Goal: Transaction & Acquisition: Book appointment/travel/reservation

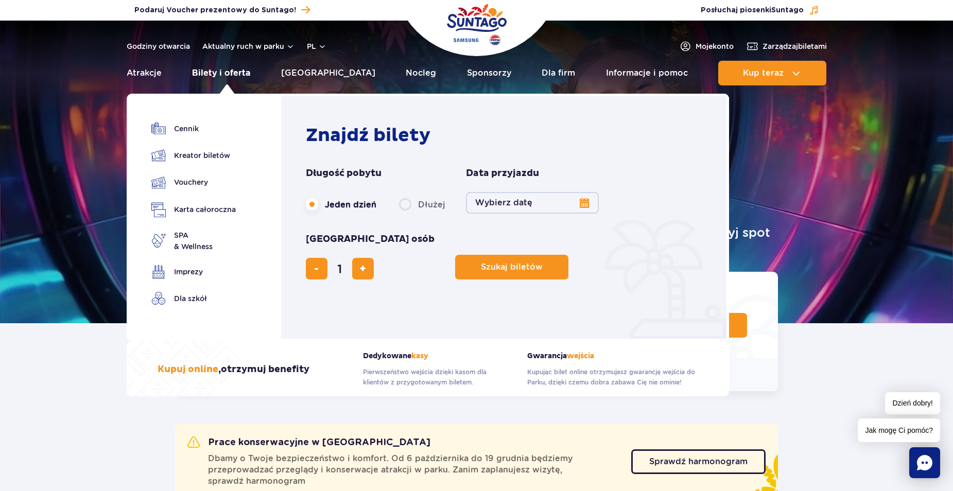
click at [214, 73] on link "Bilety i oferta" at bounding box center [221, 73] width 58 height 25
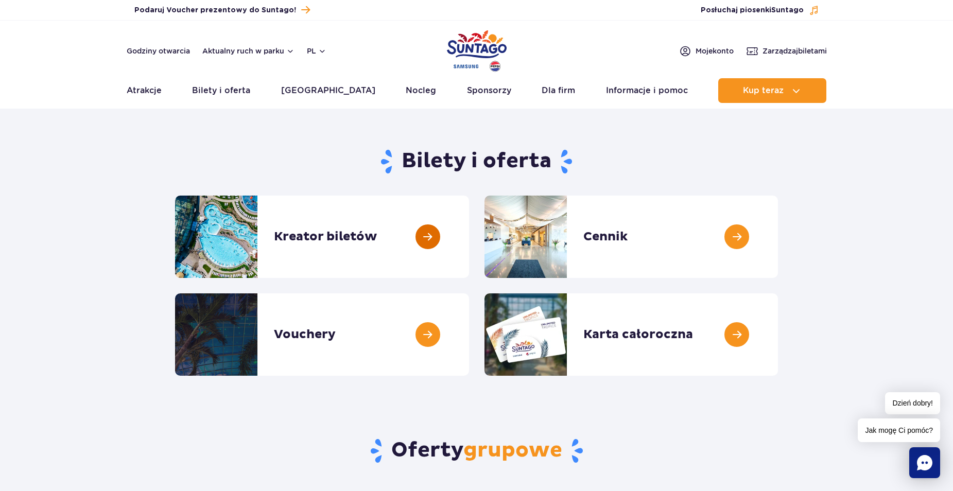
click at [469, 236] on link at bounding box center [469, 237] width 0 height 82
click at [469, 334] on link at bounding box center [469, 335] width 0 height 82
click at [778, 341] on link at bounding box center [778, 335] width 0 height 82
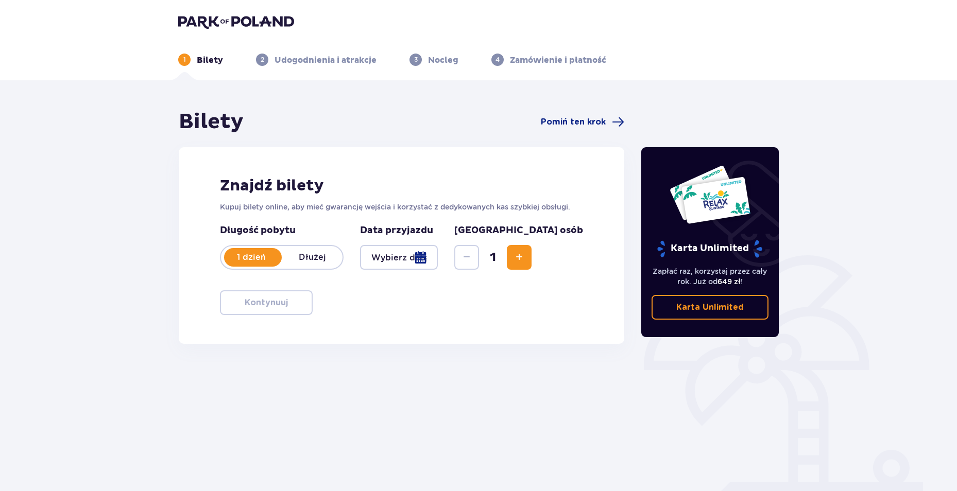
click at [398, 264] on div at bounding box center [399, 257] width 78 height 25
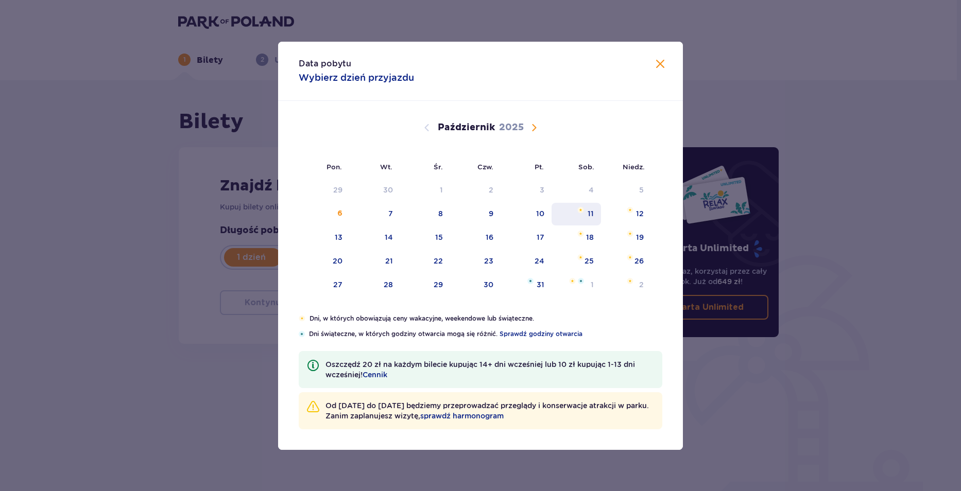
click at [592, 218] on div "11" at bounding box center [591, 214] width 6 height 10
type input "11.10.25"
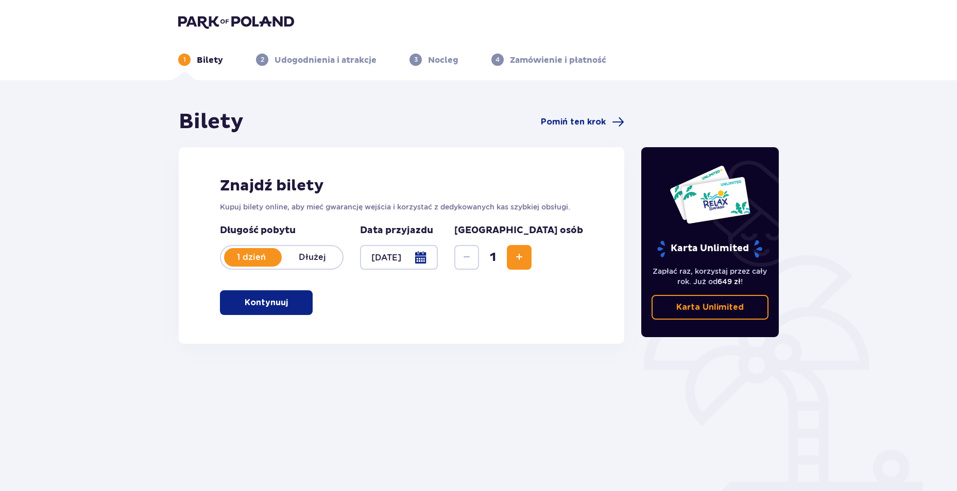
click at [525, 257] on span "Zwiększ" at bounding box center [519, 257] width 12 height 12
click at [277, 300] on p "Kontynuuj" at bounding box center [266, 302] width 43 height 11
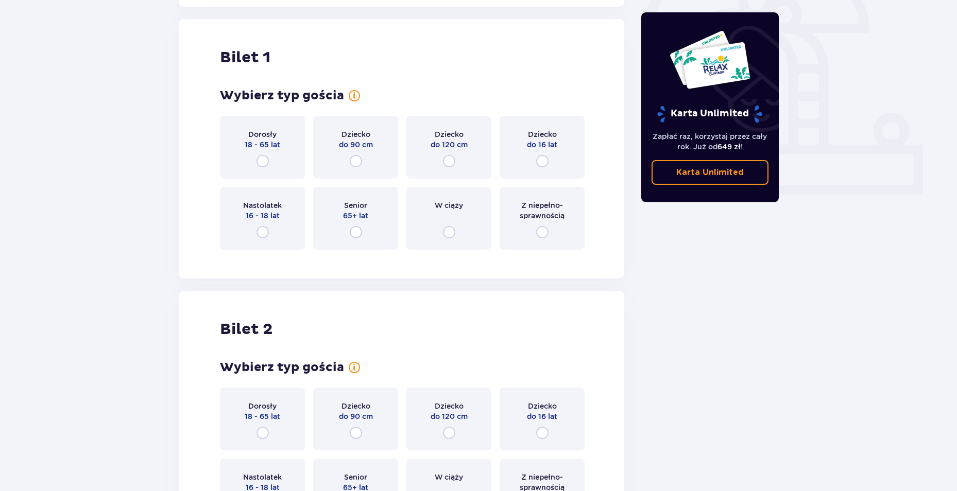
scroll to position [344, 0]
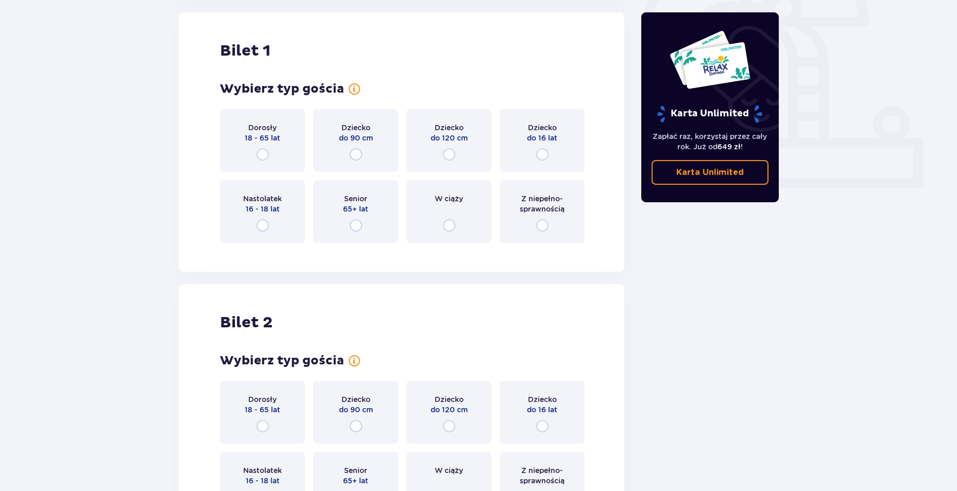
click at [261, 157] on input "radio" at bounding box center [262, 154] width 12 height 12
radio input "true"
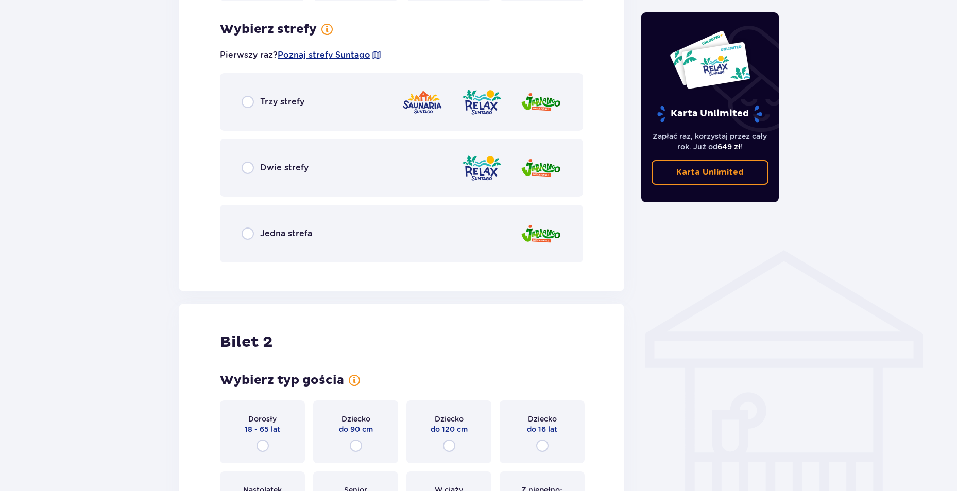
scroll to position [595, 0]
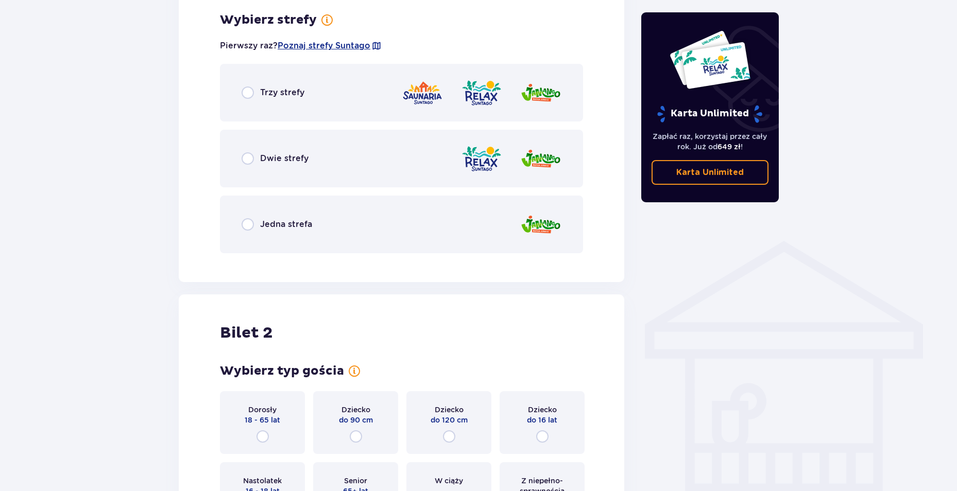
click at [249, 96] on input "radio" at bounding box center [248, 93] width 12 height 12
radio input "true"
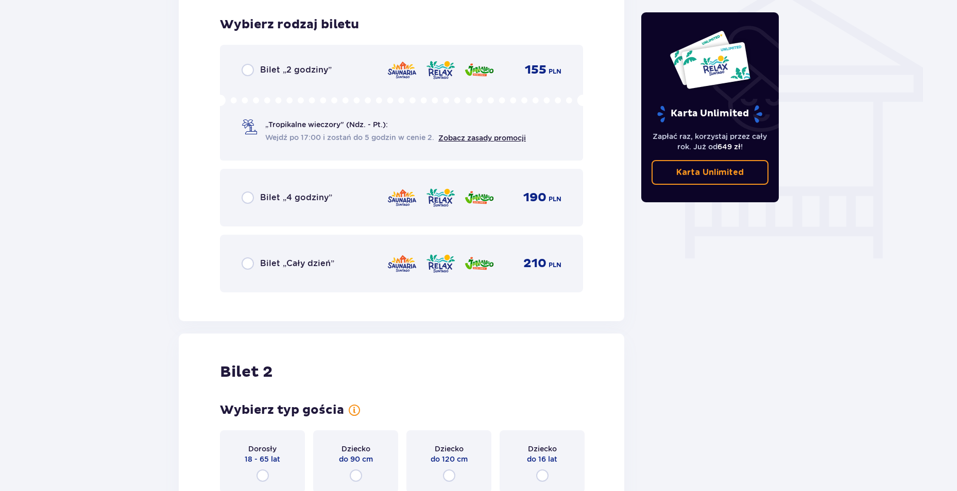
scroll to position [857, 0]
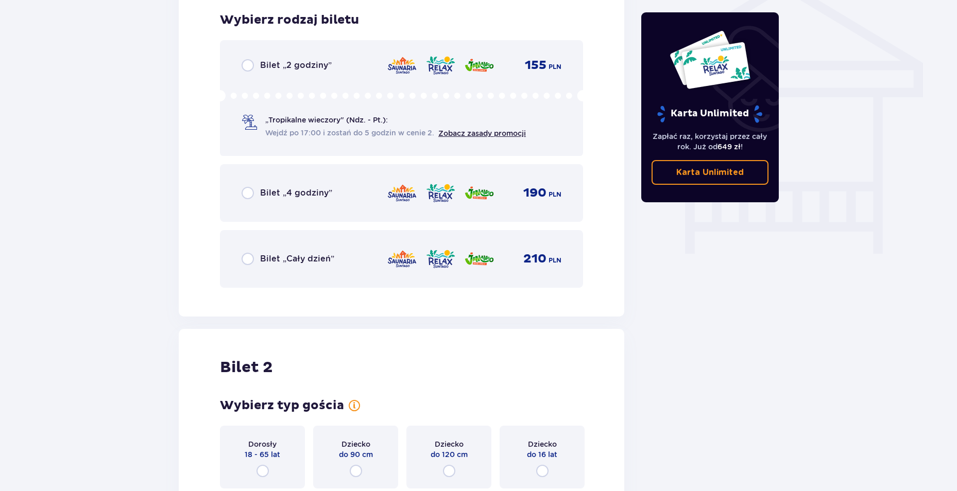
click at [252, 262] on input "radio" at bounding box center [248, 259] width 12 height 12
radio input "true"
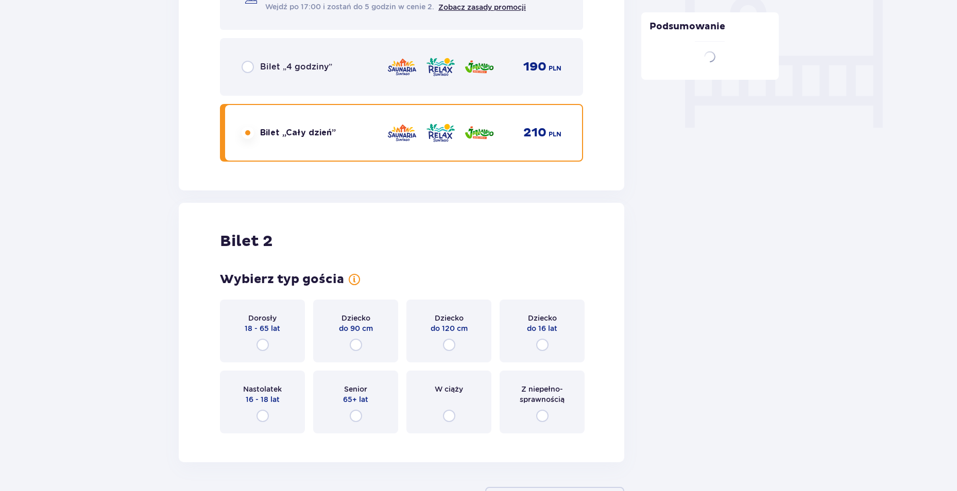
scroll to position [1066, 0]
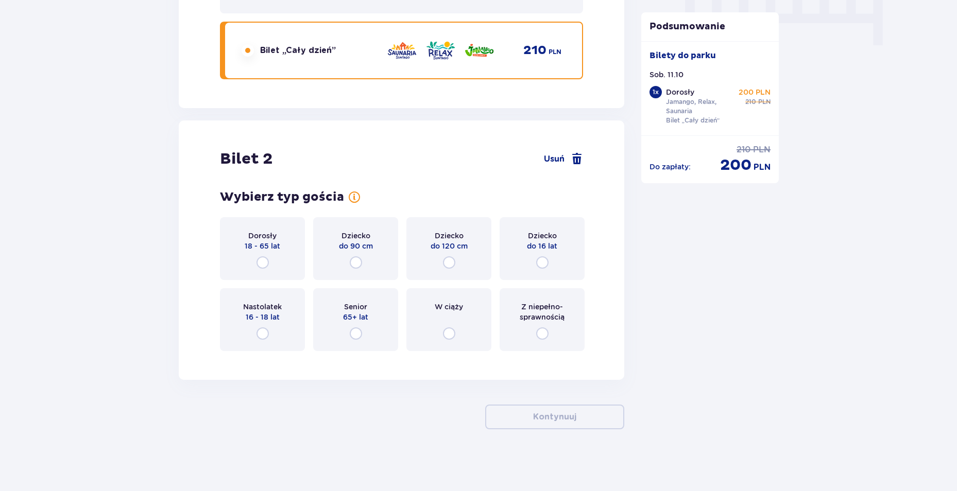
click at [267, 264] on input "radio" at bounding box center [262, 262] width 12 height 12
radio input "true"
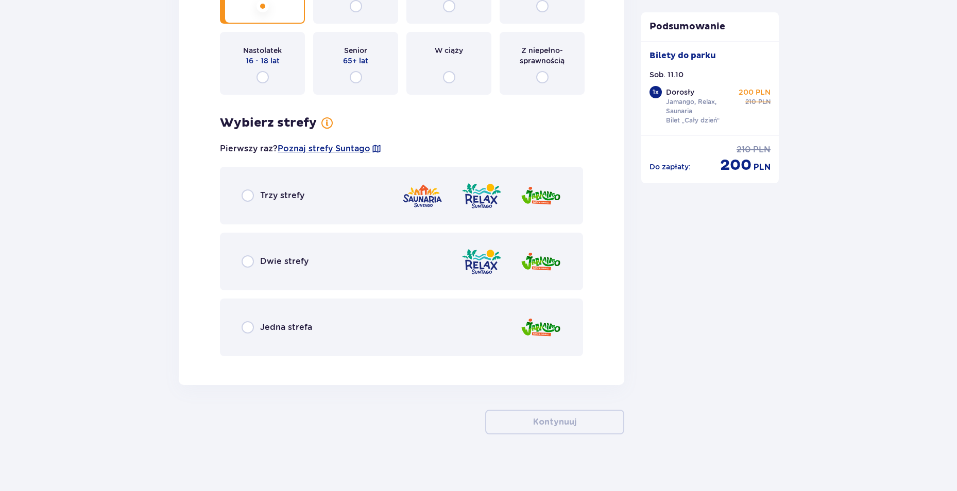
scroll to position [1327, 0]
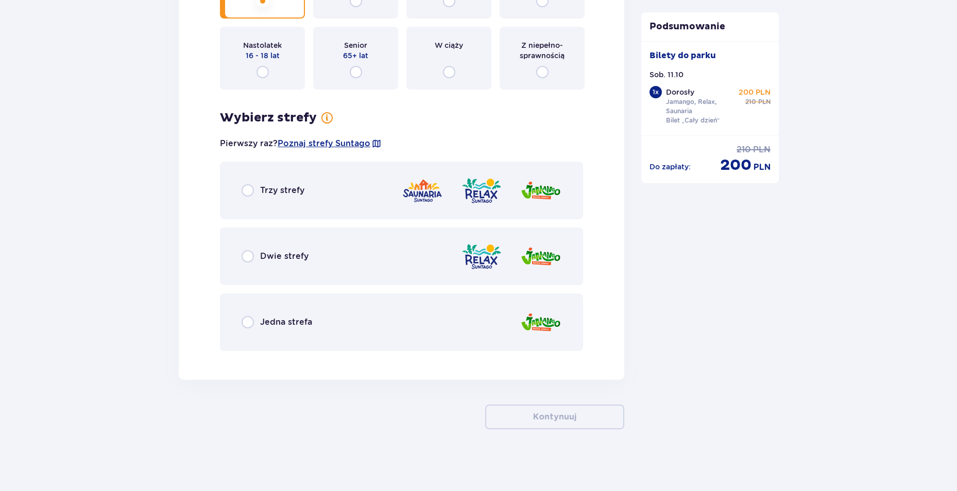
click at [247, 196] on input "radio" at bounding box center [248, 190] width 12 height 12
radio input "true"
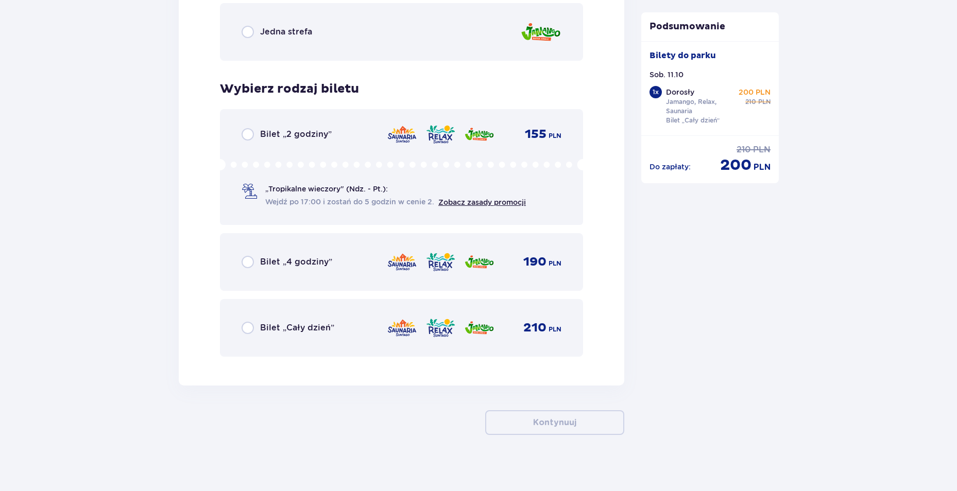
scroll to position [1623, 0]
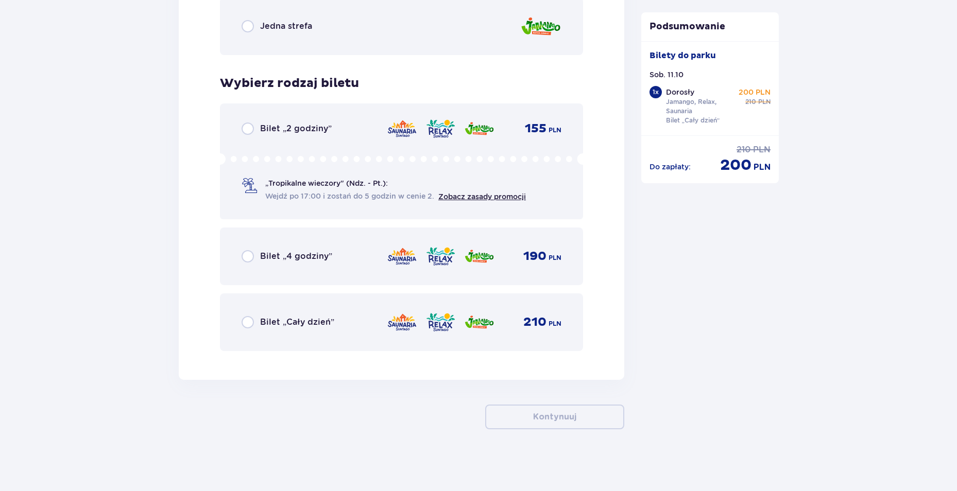
click at [246, 323] on input "radio" at bounding box center [248, 322] width 12 height 12
radio input "true"
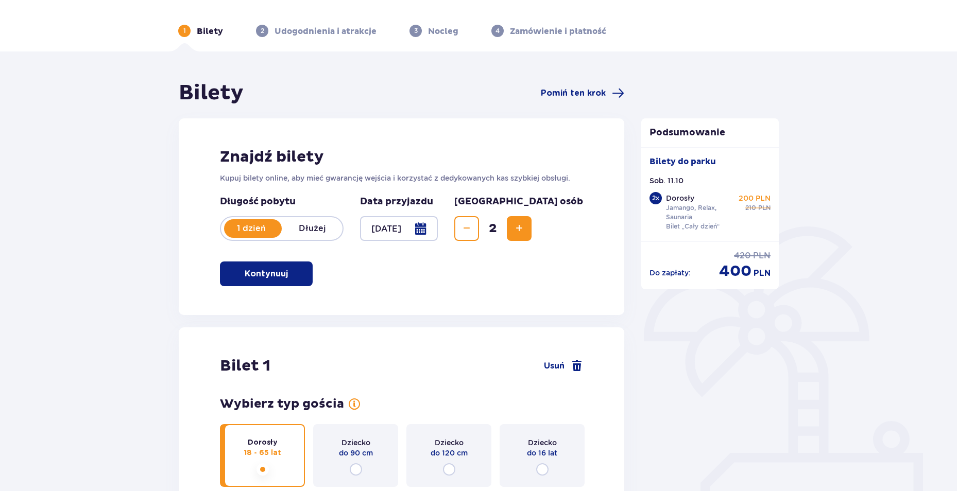
scroll to position [0, 0]
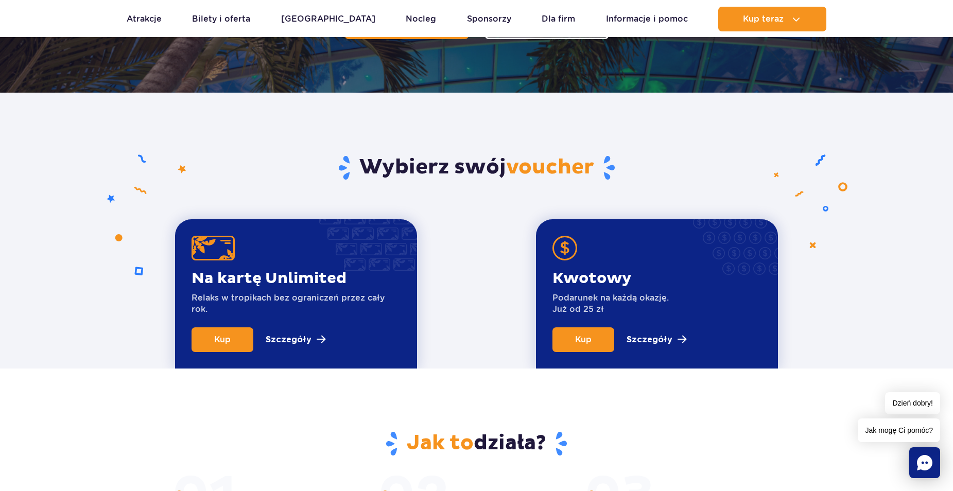
scroll to position [51, 0]
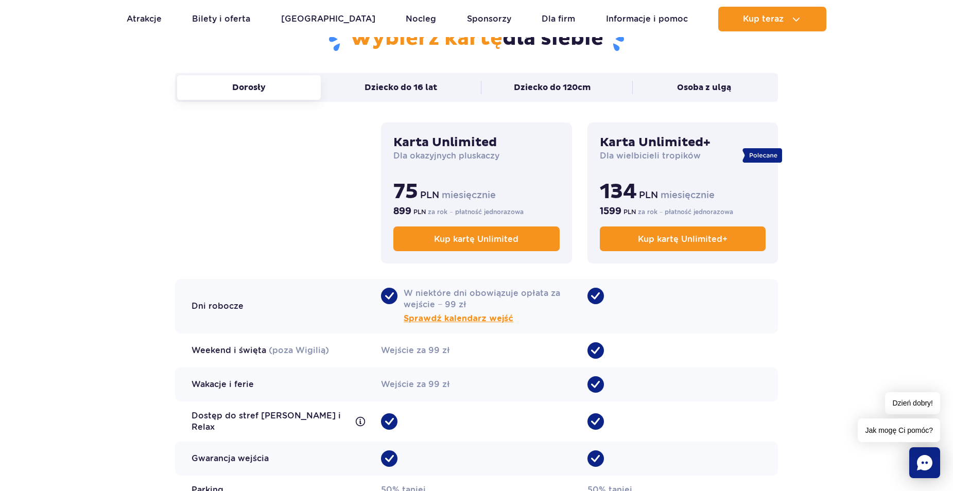
scroll to position [772, 0]
